Goal: Information Seeking & Learning: Learn about a topic

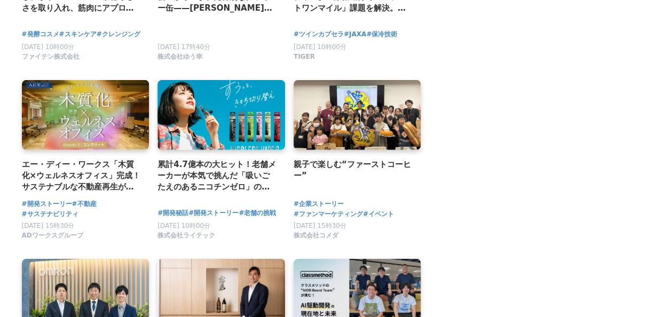
scroll to position [1680, 0]
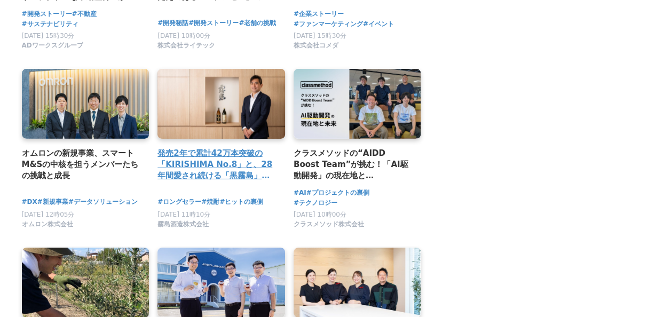
click at [208, 156] on h2 "発売2年で累計42万本突破の「KIRISHIMA No.8」と、28年間愛され続ける「黒霧島」。霧島酒造・新社長が明かす、第四次焼酎ブームの新潮流とは。" at bounding box center [216, 164] width 119 height 35
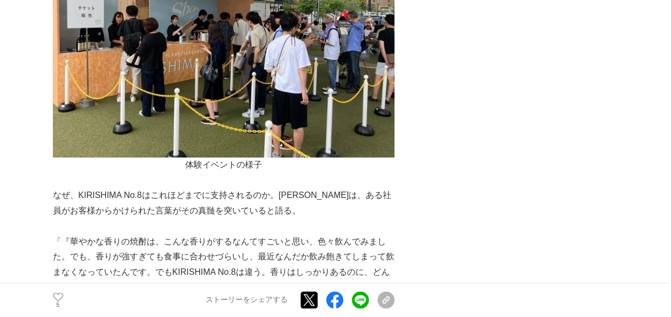
scroll to position [4268, 0]
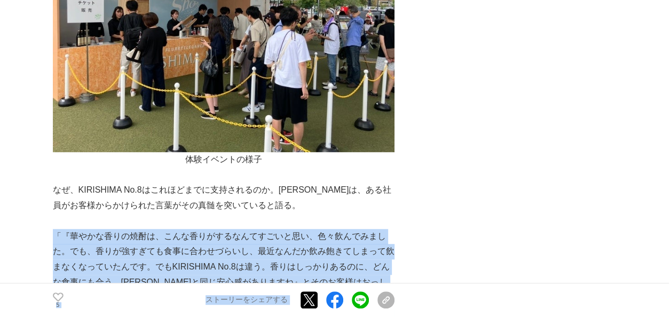
drag, startPoint x: 52, startPoint y: 189, endPoint x: 408, endPoint y: 250, distance: 360.5
click at [408, 250] on div "発売2年で累計42万本突破の「KIRISHIMA No.8」と、28年間愛され続ける「黒霧島」。霧島酒造・新社長が明かす、第四次焼酎ブームの新潮流とは。 ロン…" at bounding box center [336, 152] width 566 height 8710
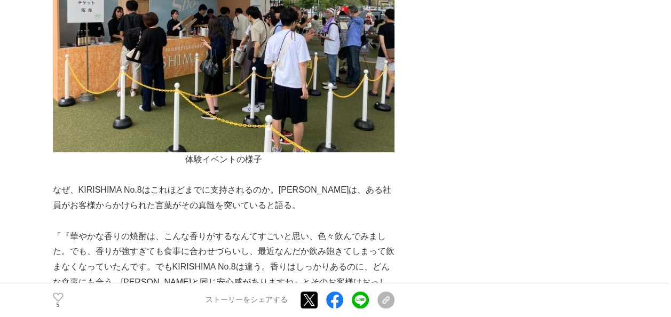
drag, startPoint x: 408, startPoint y: 250, endPoint x: 390, endPoint y: 143, distance: 108.1
click at [390, 182] on p "なぜ、KIRISHIMA No.8はこれほどまでに支持されるのか。[PERSON_NAME]は、ある社員がお客様からかけられた言葉がその真髄を突いていると語る。" at bounding box center [223, 197] width 341 height 31
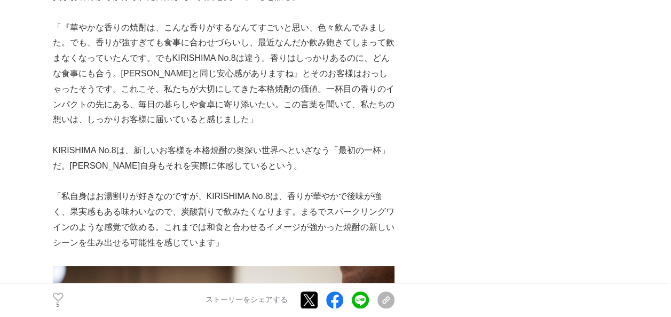
scroll to position [4477, 0]
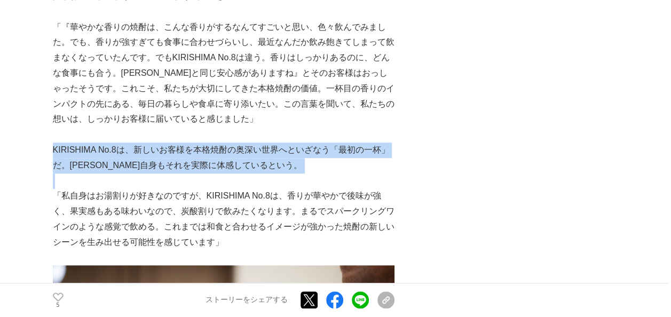
drag, startPoint x: 54, startPoint y: 100, endPoint x: 241, endPoint y: 133, distance: 189.6
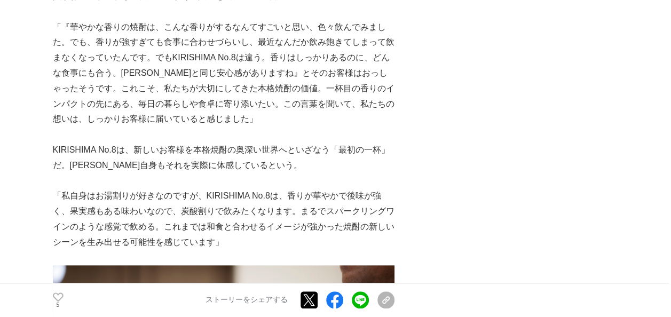
drag, startPoint x: 241, startPoint y: 133, endPoint x: 248, endPoint y: 173, distance: 40.5
click at [248, 188] on p "「私自身はお湯割りが好きなのですが、KIRISHIMA No.8は、香りが華やかで後味が強く、果実感もある味わいなので、炭酸割りで飲みたくなります。まるでスパ…" at bounding box center [223, 218] width 341 height 61
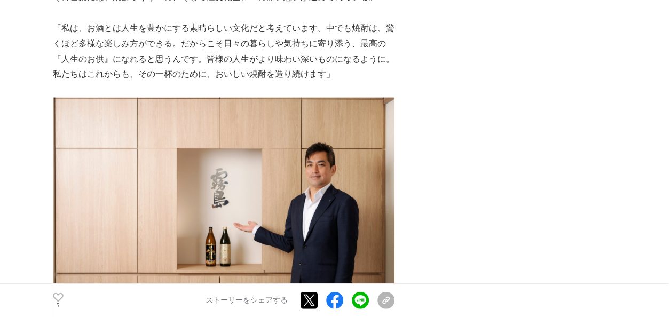
scroll to position [7138, 0]
